Goal: Register for event/course

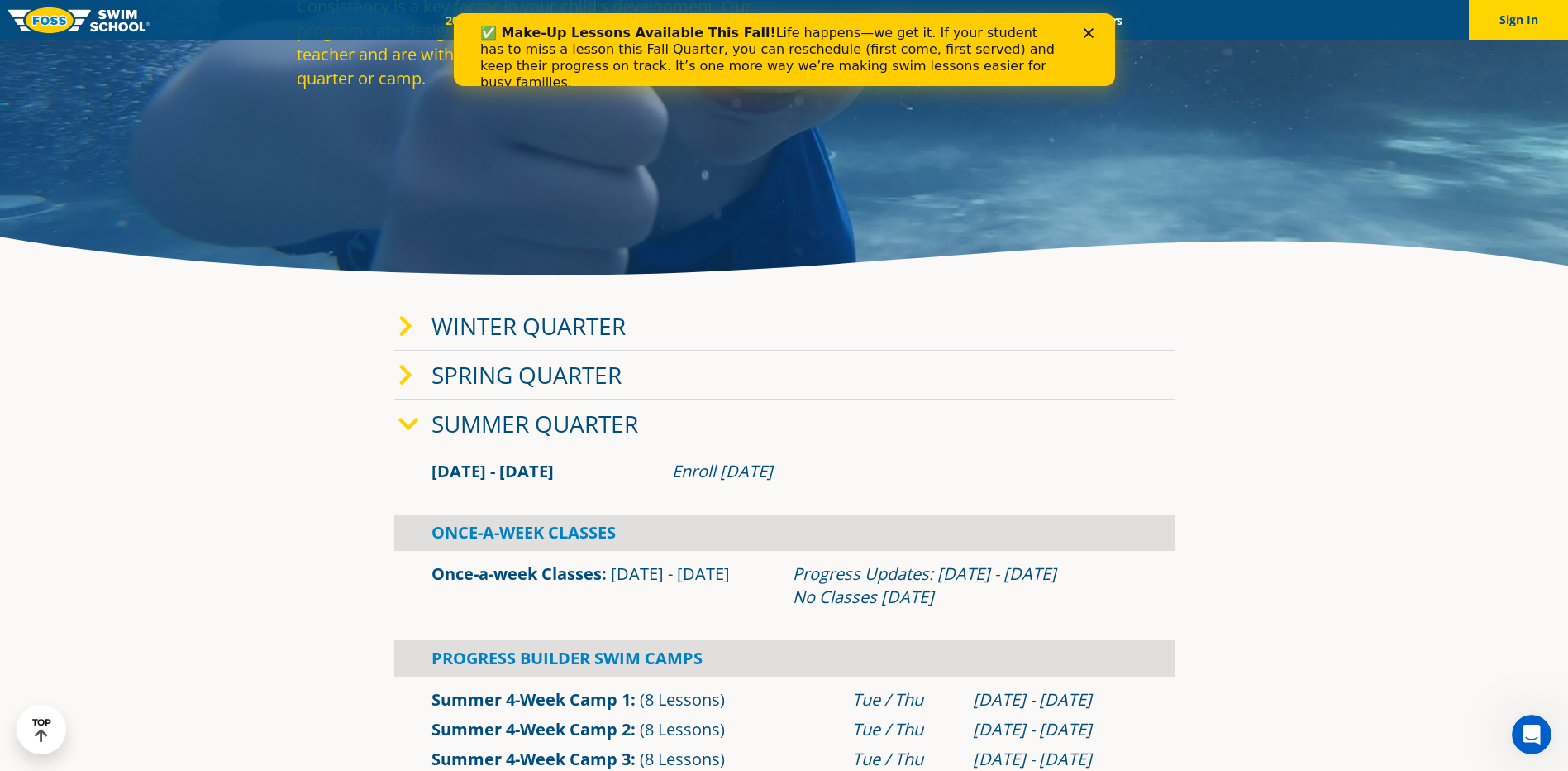
scroll to position [247, 0]
click at [405, 319] on icon at bounding box center [406, 325] width 15 height 23
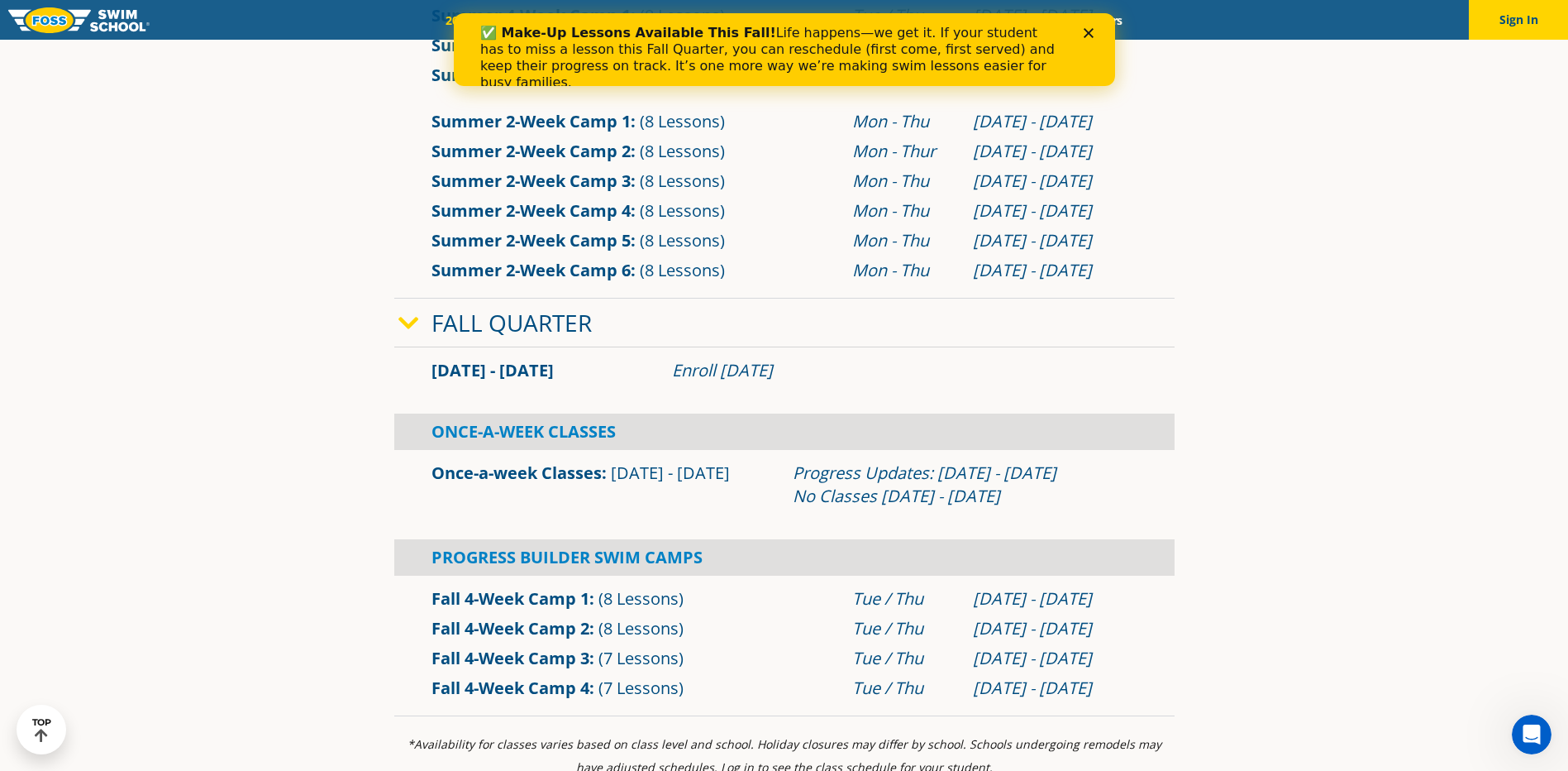
scroll to position [1238, 0]
click at [1086, 32] on icon "Close" at bounding box center [1087, 33] width 10 height 10
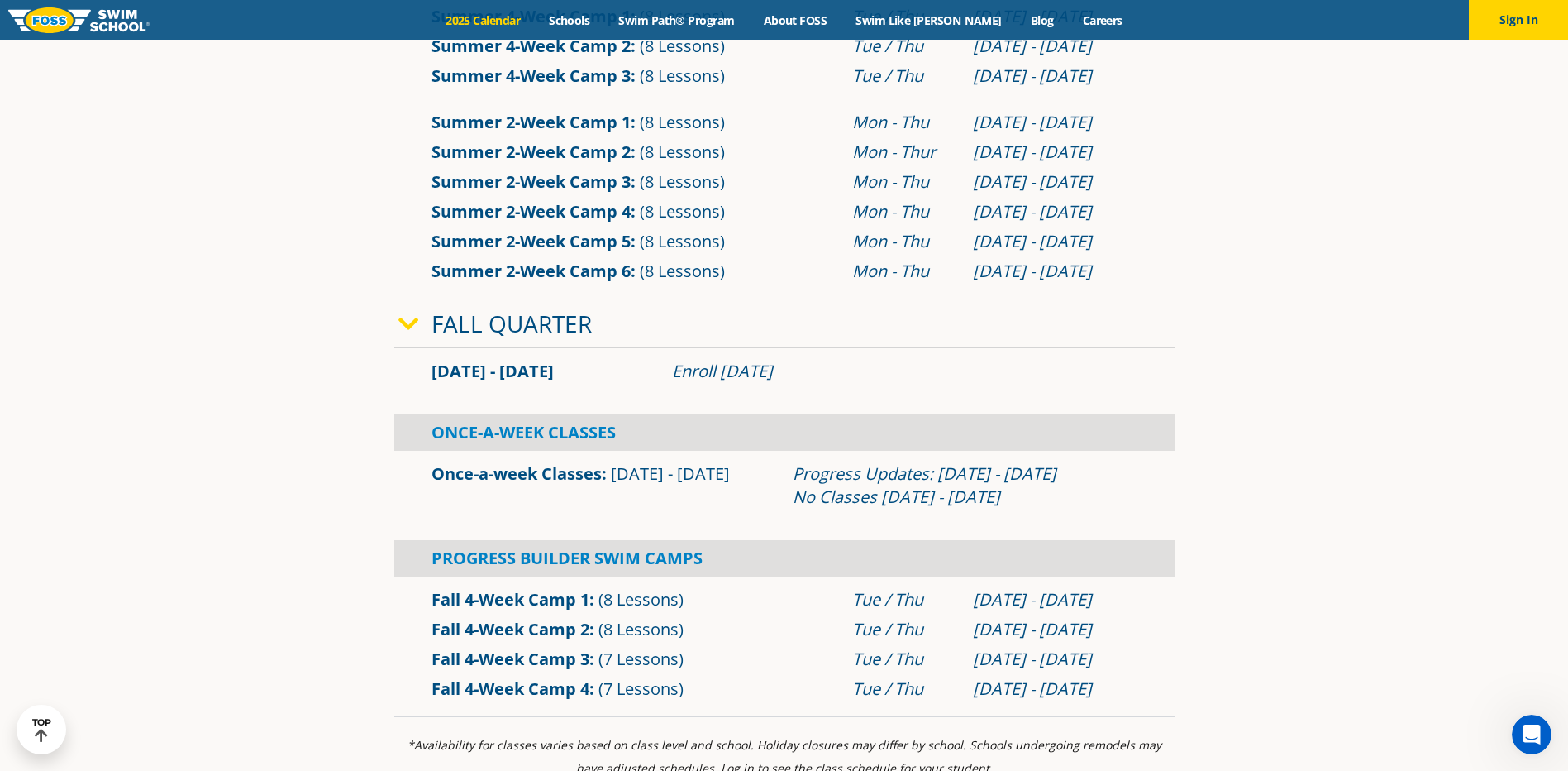
click at [680, 468] on span "Sep 2 - Dec 22" at bounding box center [670, 473] width 119 height 22
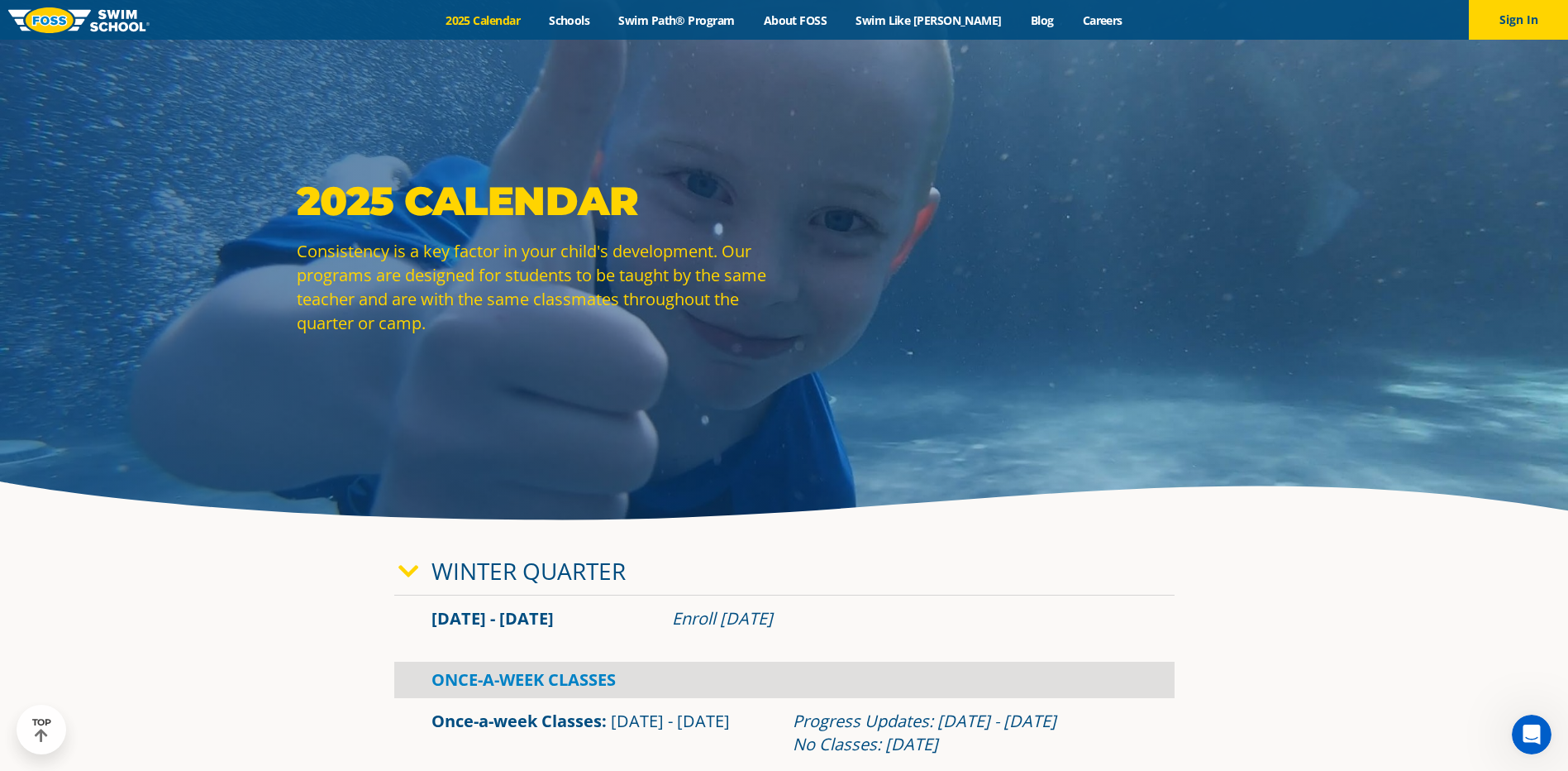
scroll to position [0, 0]
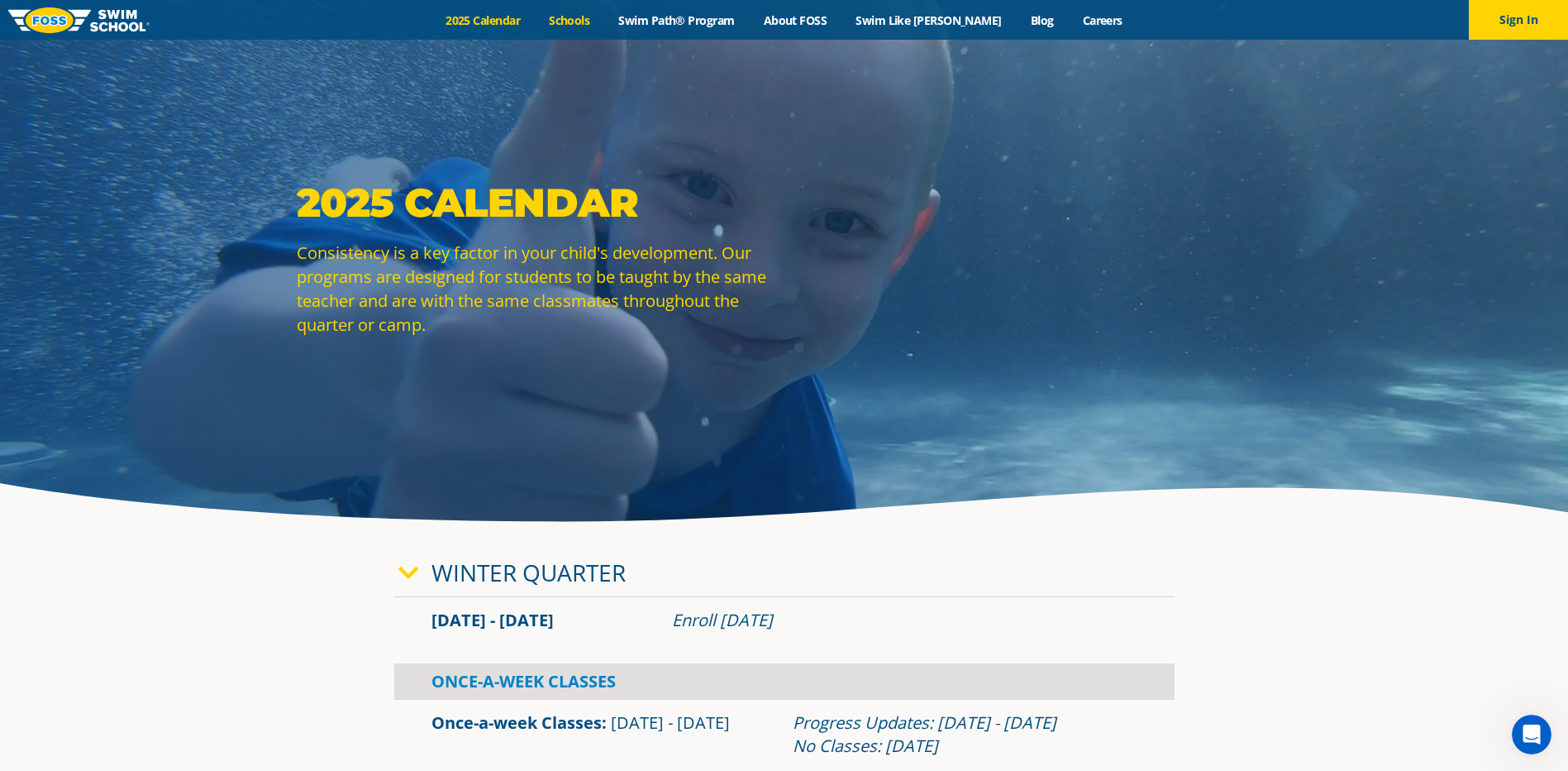
click at [604, 19] on link "Schools" at bounding box center [570, 20] width 69 height 16
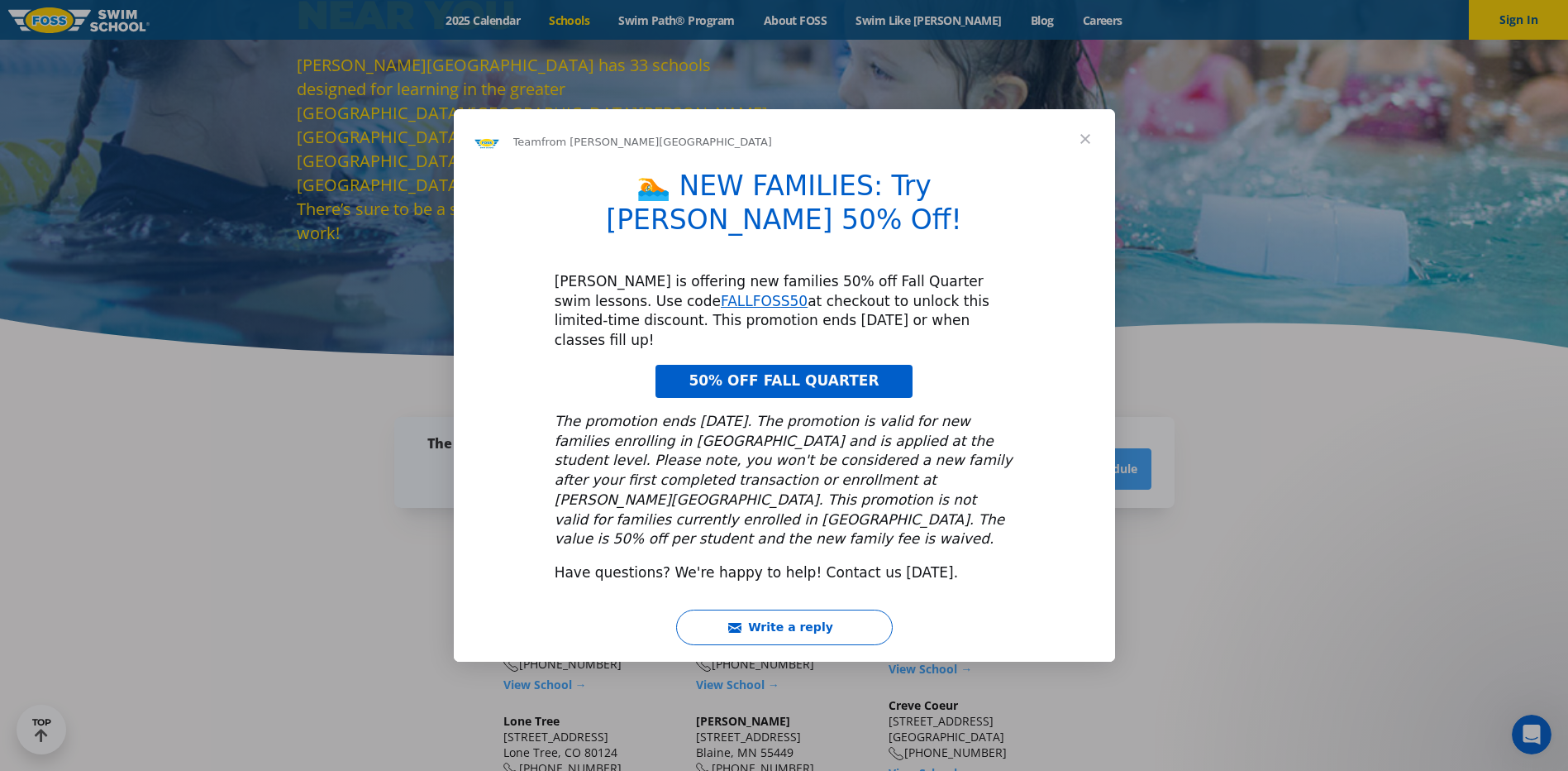
click at [1085, 169] on span "Close" at bounding box center [1086, 139] width 60 height 60
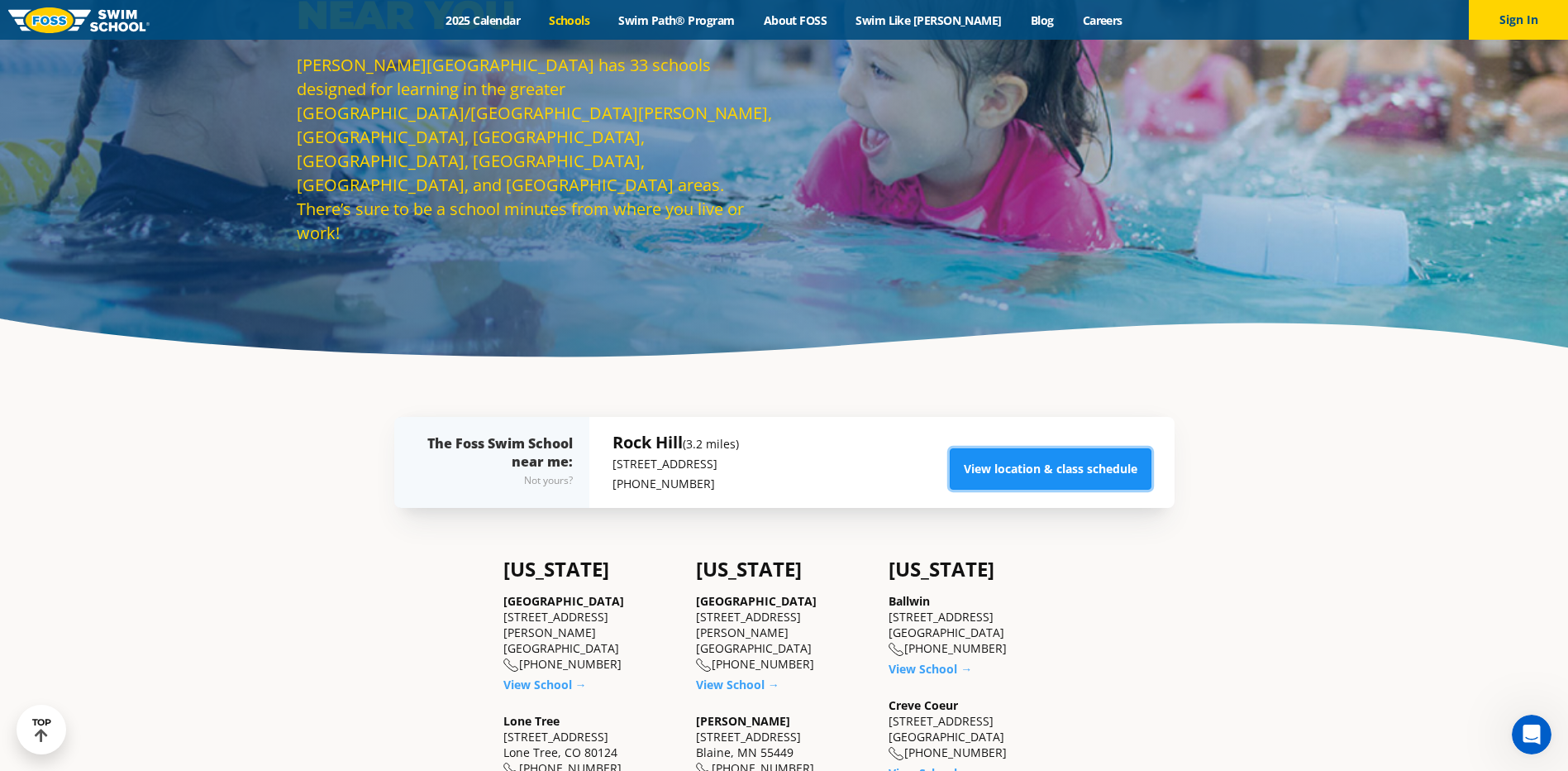
click at [1091, 467] on link "View location & class schedule" at bounding box center [1050, 468] width 201 height 41
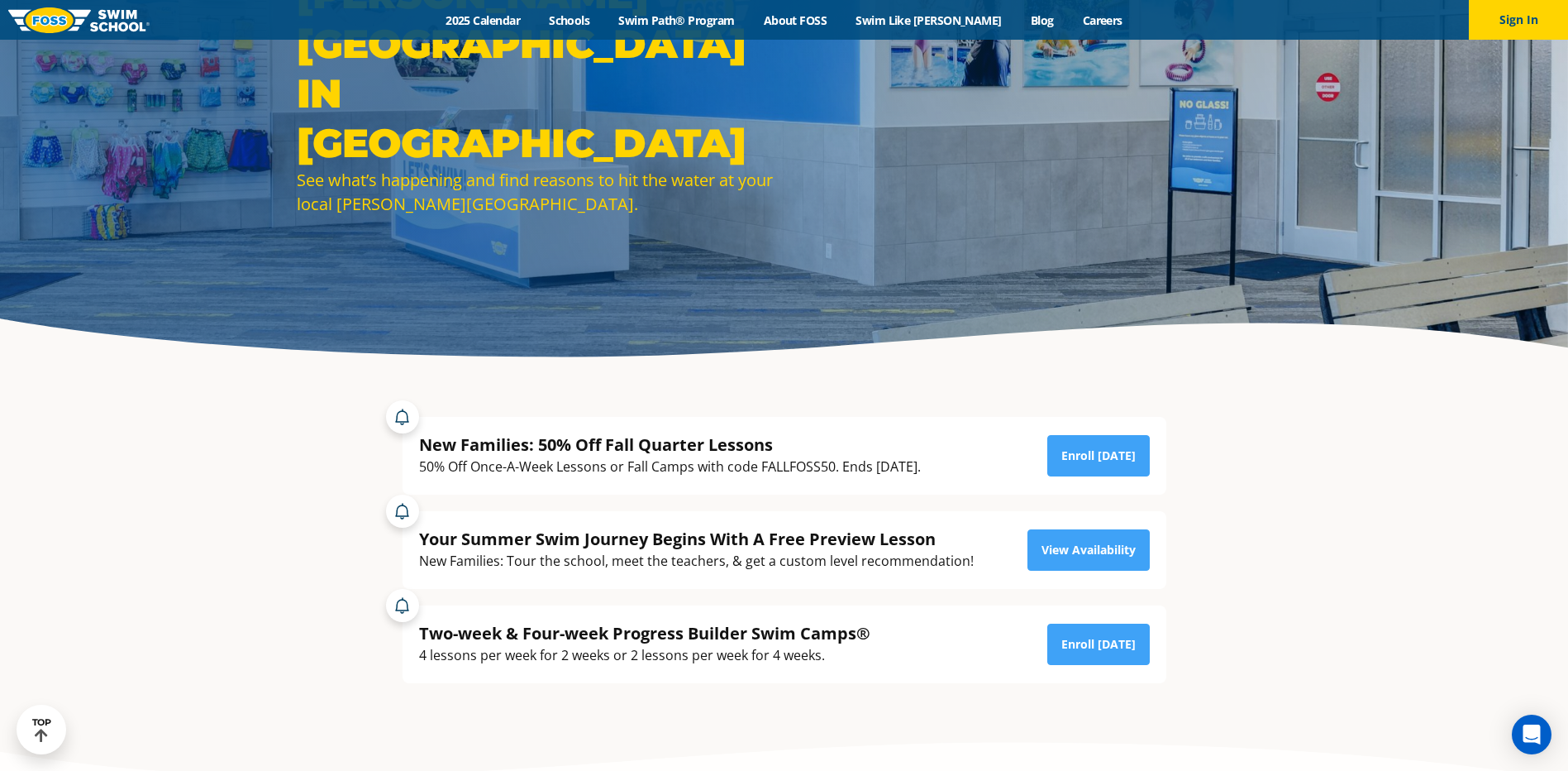
scroll to position [166, 0]
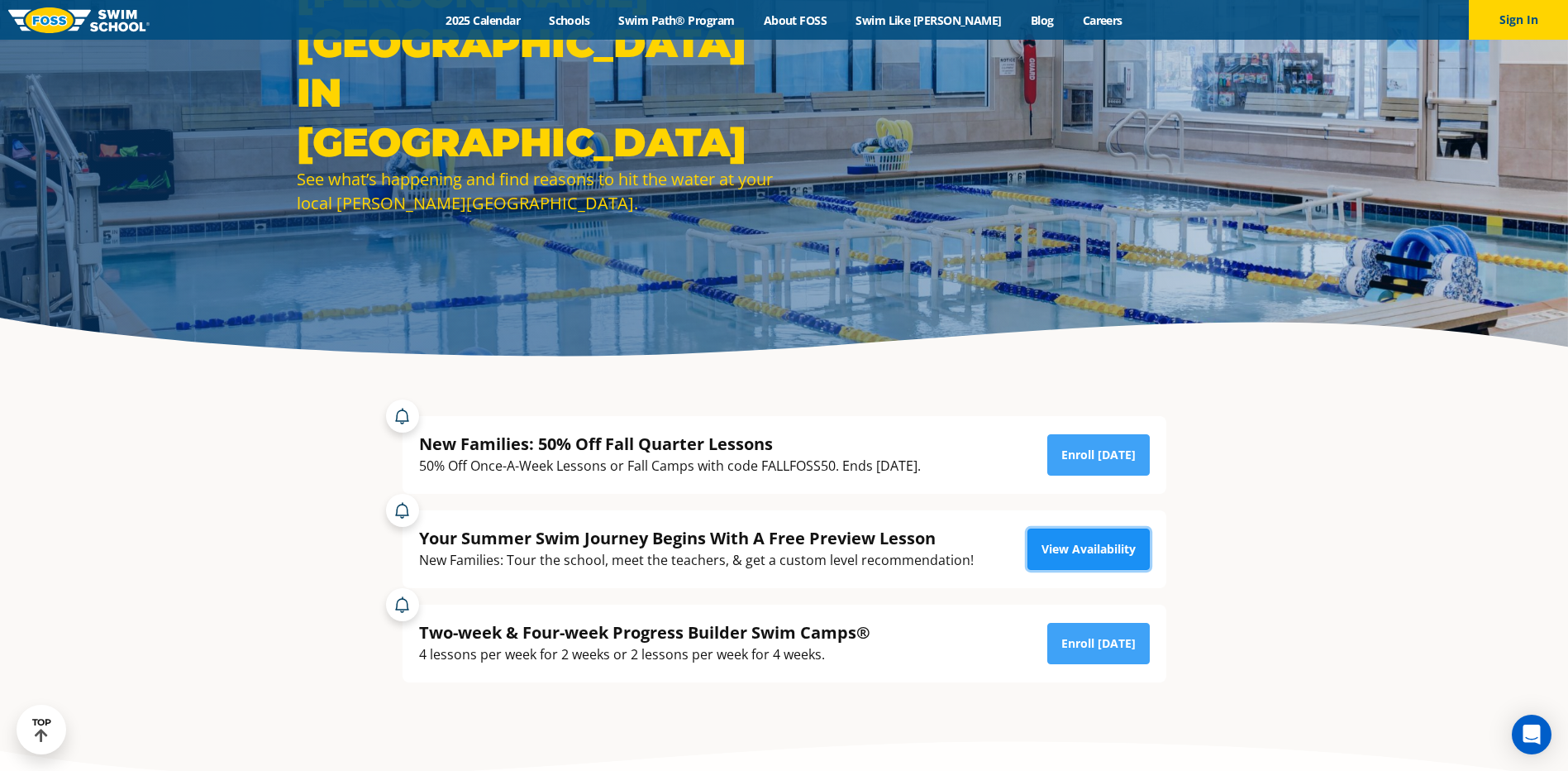
click at [1088, 541] on link "View Availability" at bounding box center [1088, 549] width 123 height 41
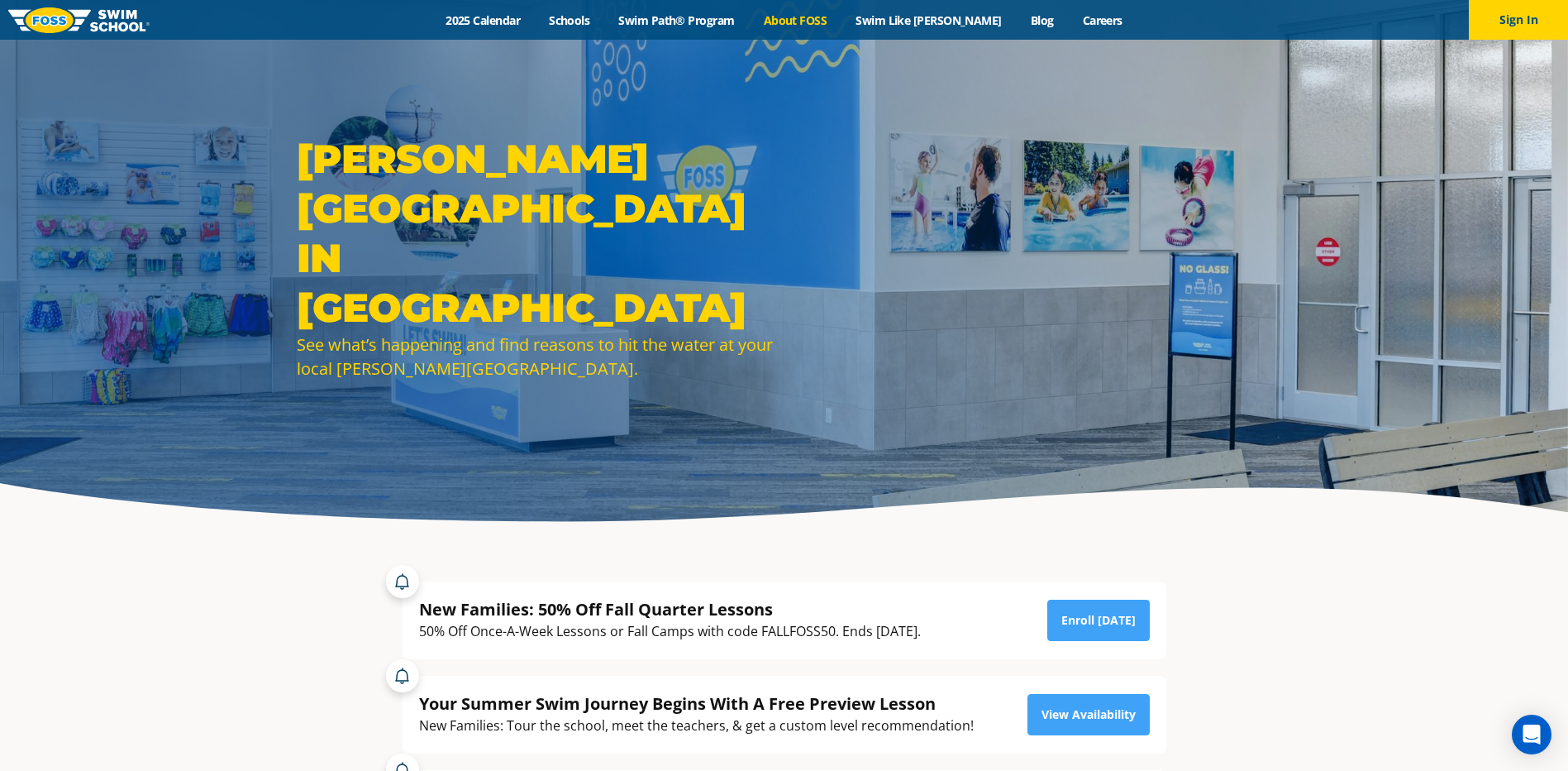
click at [809, 13] on link "About FOSS" at bounding box center [795, 20] width 93 height 16
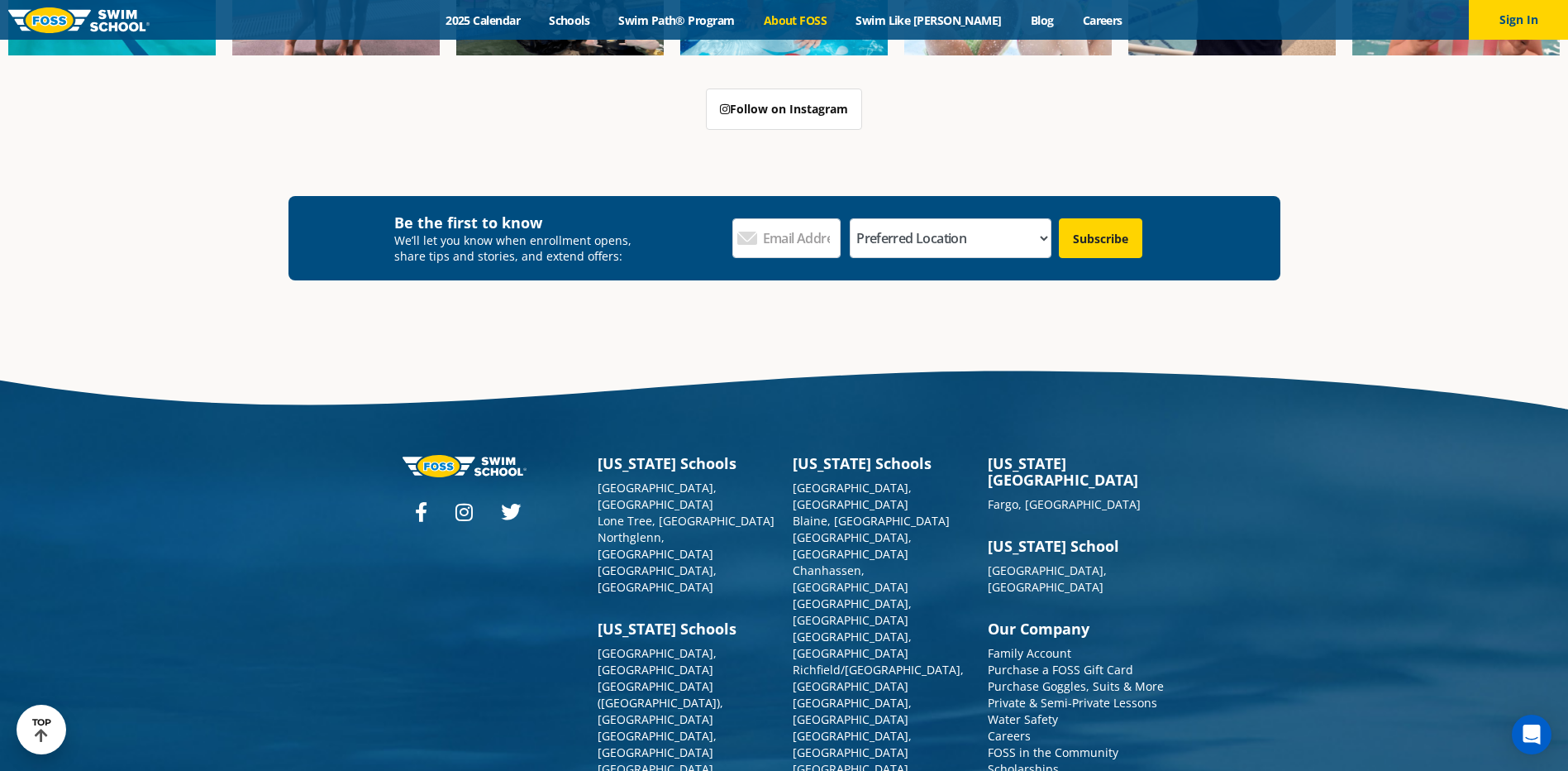
scroll to position [4381, 0]
